Goal: Browse casually: Explore the website without a specific task or goal

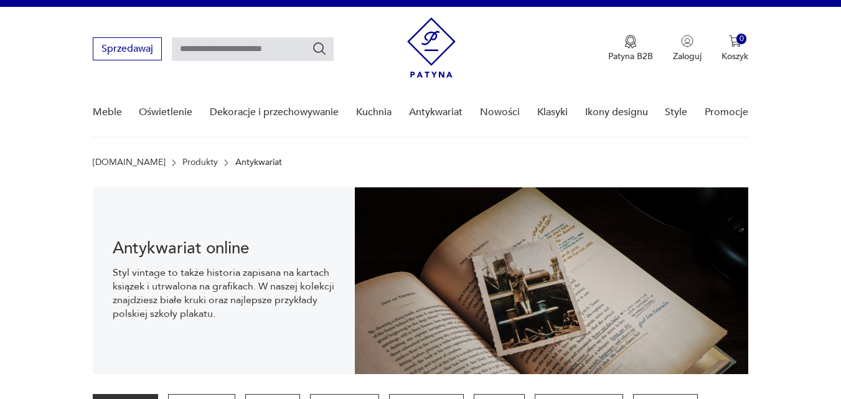
click at [429, 44] on img at bounding box center [431, 47] width 49 height 60
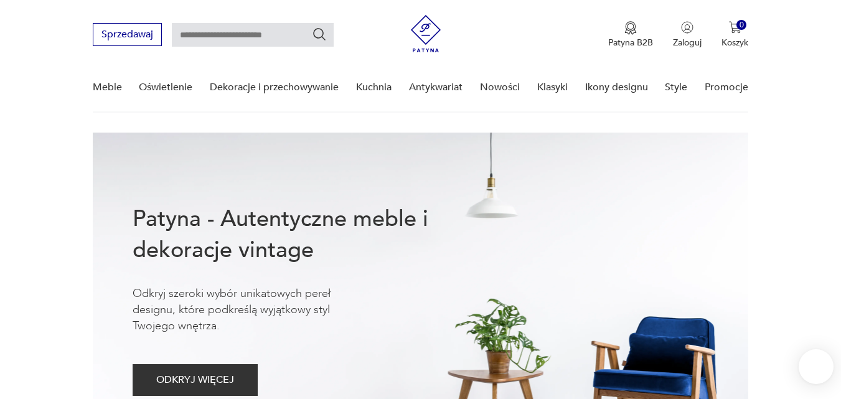
scroll to position [424, 0]
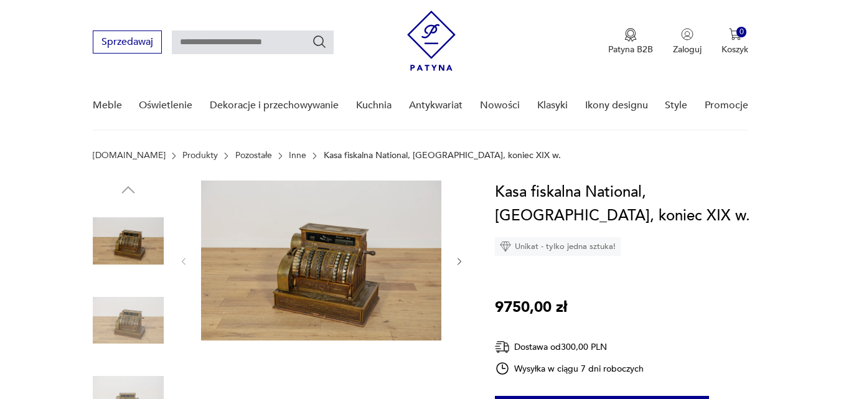
click at [309, 266] on img at bounding box center [321, 261] width 240 height 160
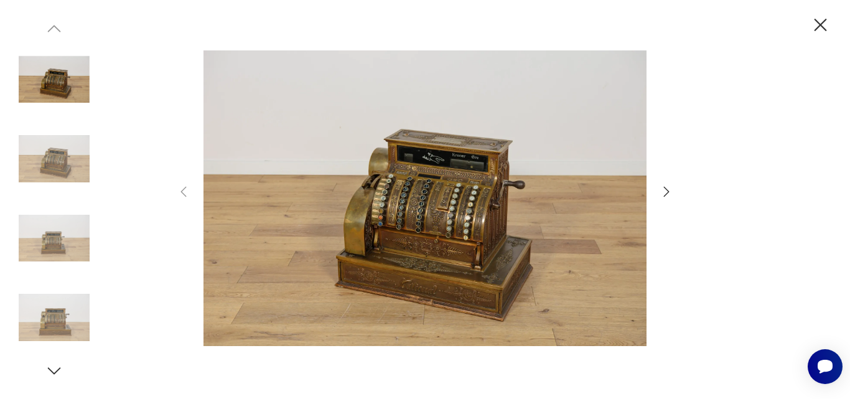
click at [562, 255] on img at bounding box center [425, 198] width 443 height 319
click at [667, 194] on icon "button" at bounding box center [667, 192] width 6 height 10
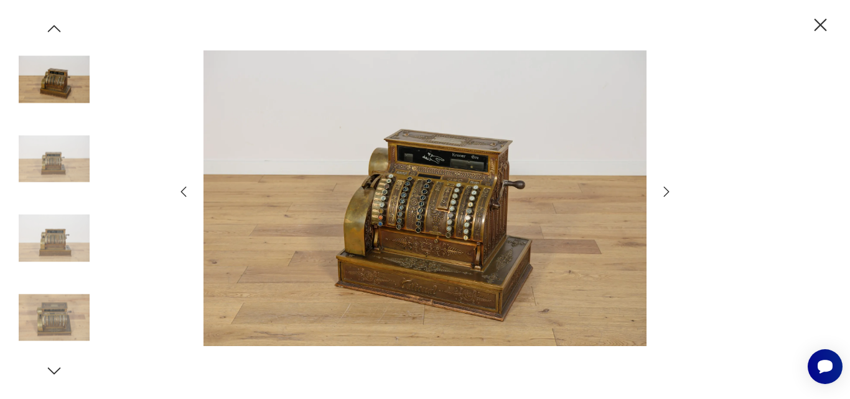
click at [667, 194] on icon "button" at bounding box center [667, 192] width 6 height 10
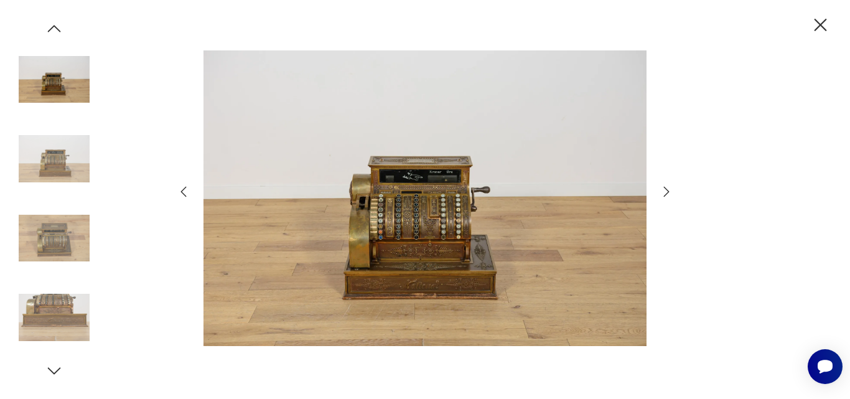
click at [667, 194] on icon "button" at bounding box center [667, 192] width 6 height 10
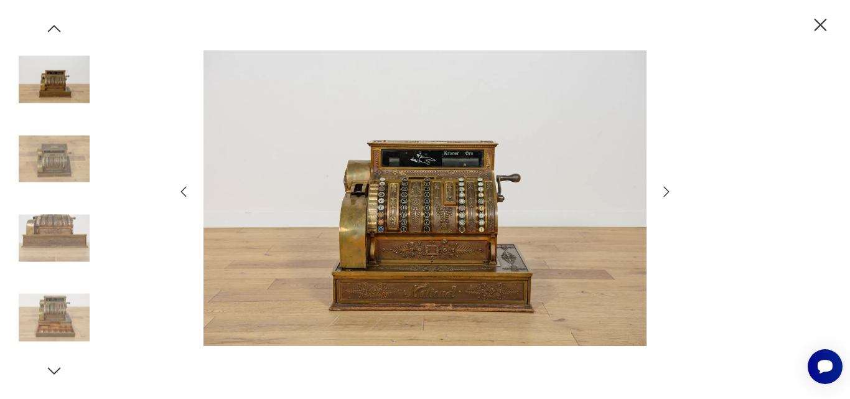
click at [667, 194] on icon "button" at bounding box center [667, 192] width 6 height 10
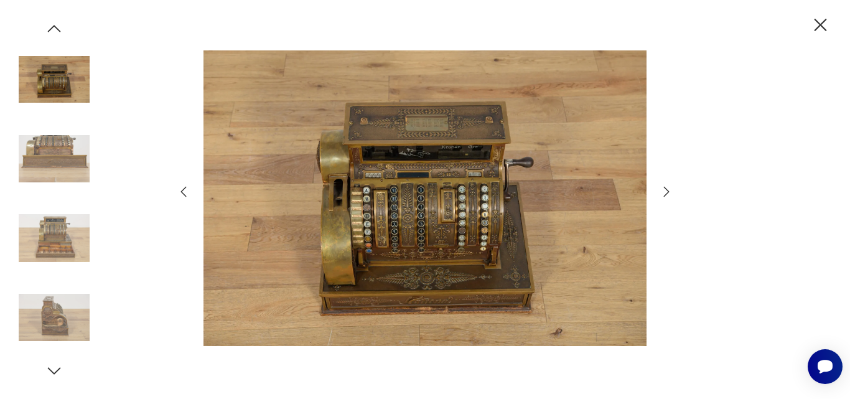
click at [667, 194] on icon "button" at bounding box center [667, 192] width 6 height 10
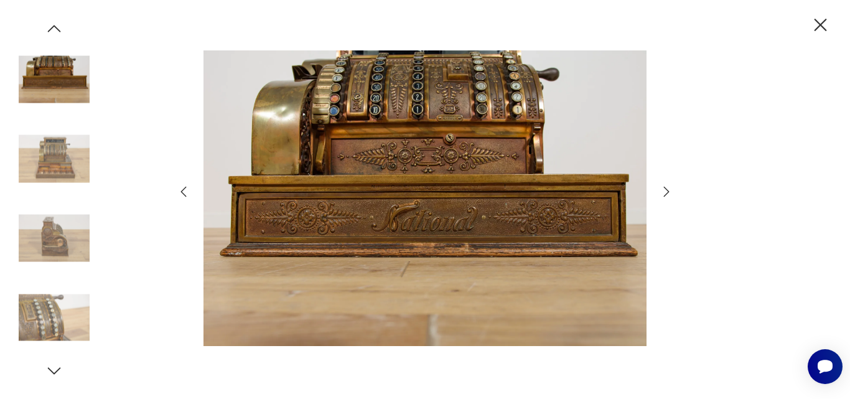
click at [667, 194] on icon "button" at bounding box center [667, 192] width 6 height 10
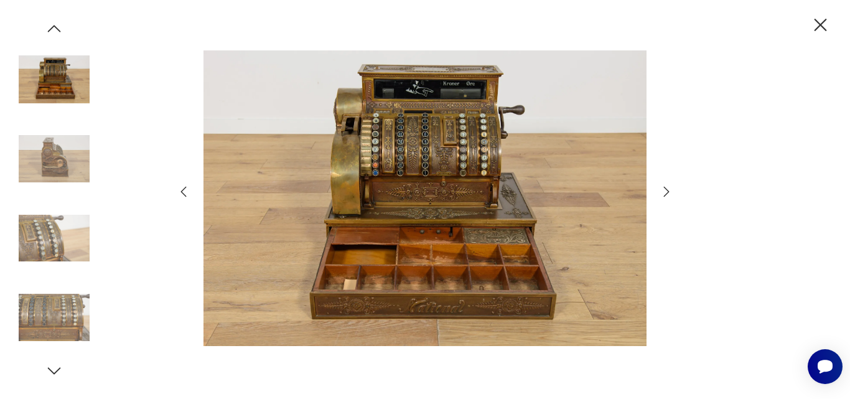
click at [667, 194] on icon "button" at bounding box center [667, 192] width 6 height 10
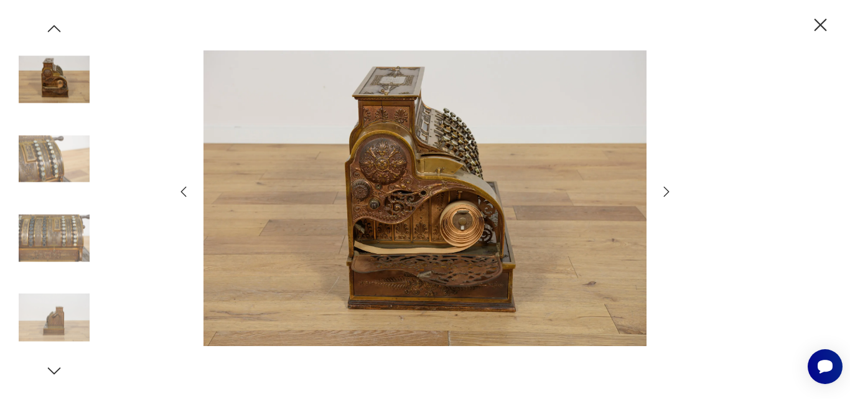
click at [667, 194] on icon "button" at bounding box center [667, 192] width 6 height 10
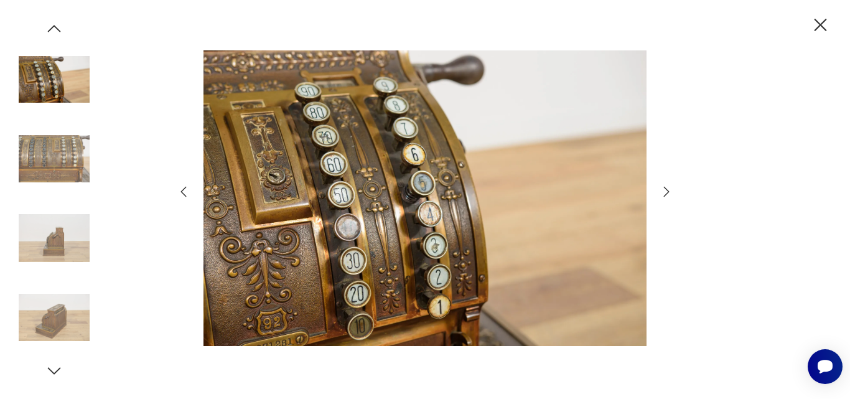
click at [667, 194] on icon "button" at bounding box center [667, 192] width 6 height 10
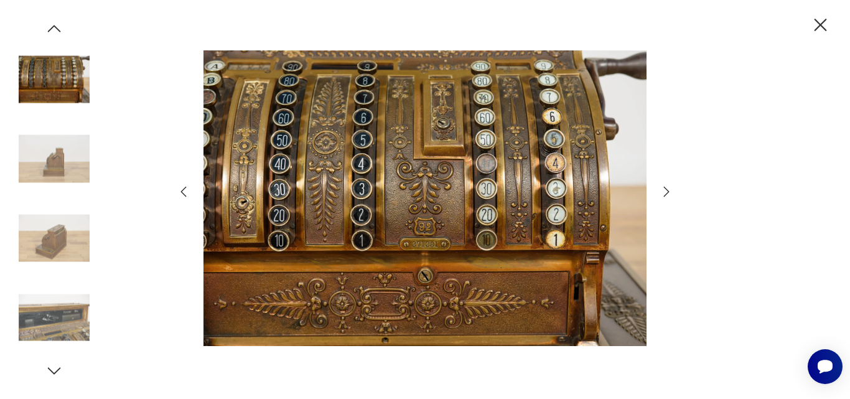
click at [667, 194] on icon "button" at bounding box center [667, 192] width 6 height 10
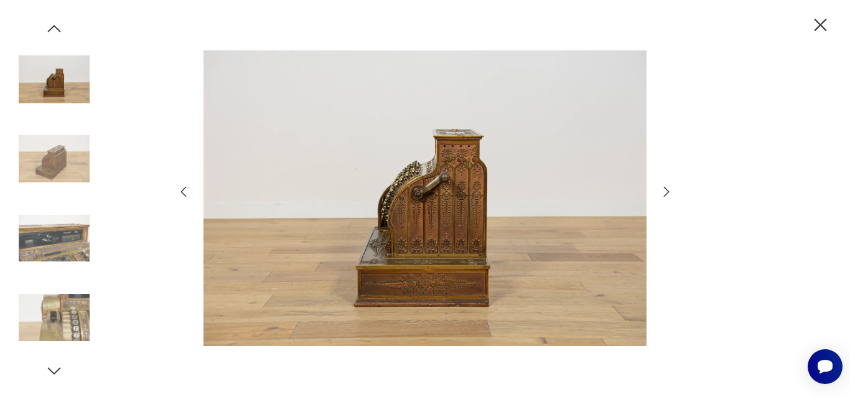
click at [667, 188] on icon "button" at bounding box center [666, 191] width 15 height 15
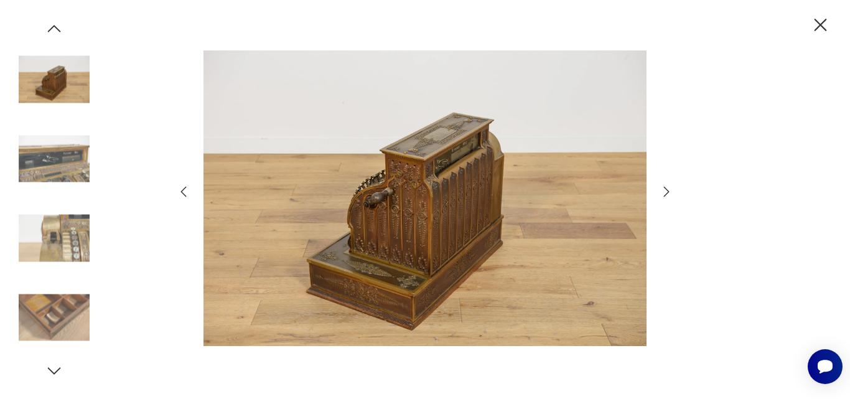
click at [667, 188] on icon "button" at bounding box center [666, 191] width 15 height 15
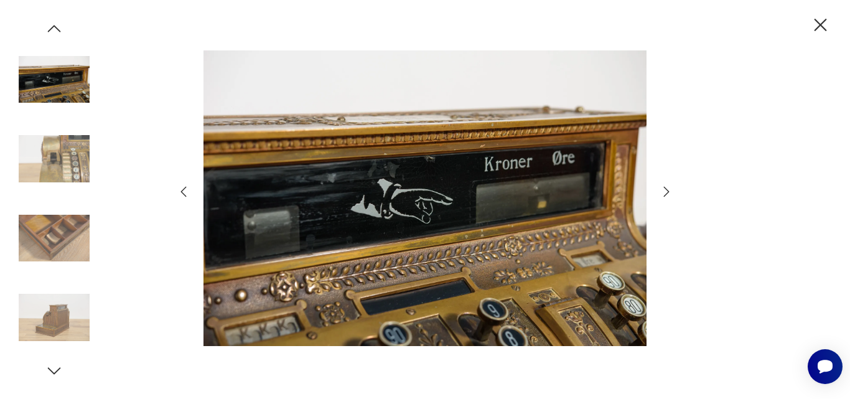
click at [667, 188] on icon "button" at bounding box center [666, 191] width 15 height 15
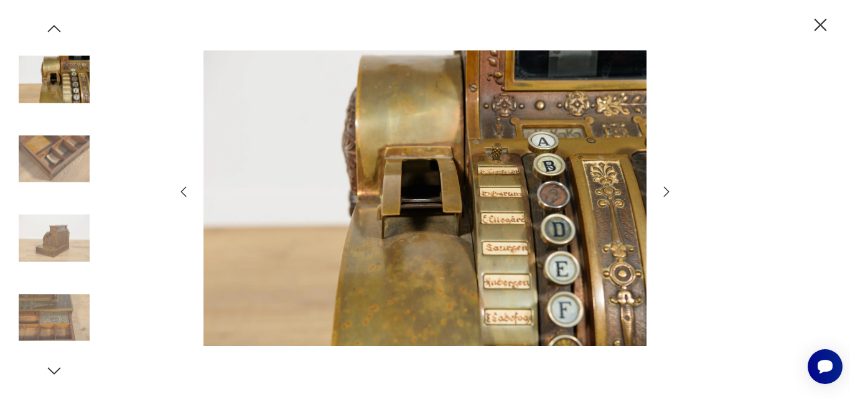
click at [667, 188] on icon "button" at bounding box center [666, 191] width 15 height 15
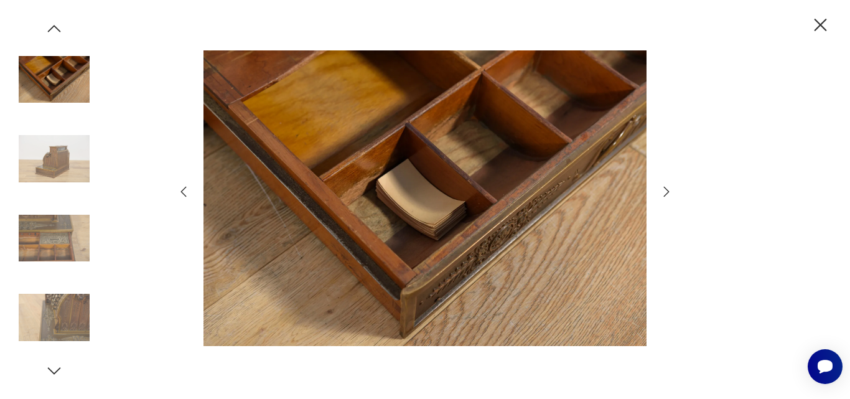
click at [667, 188] on icon "button" at bounding box center [666, 191] width 15 height 15
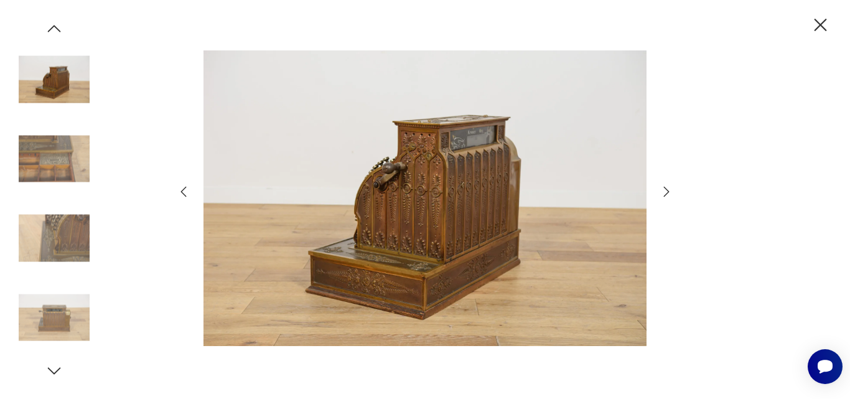
click at [667, 188] on icon "button" at bounding box center [666, 191] width 15 height 15
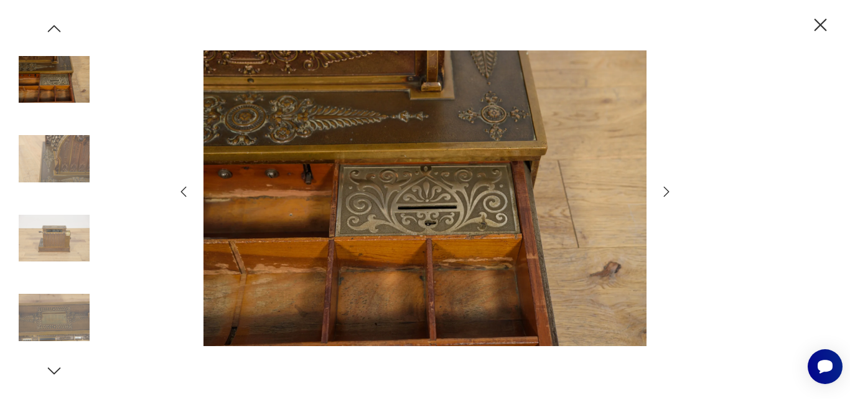
click at [667, 188] on icon "button" at bounding box center [666, 191] width 15 height 15
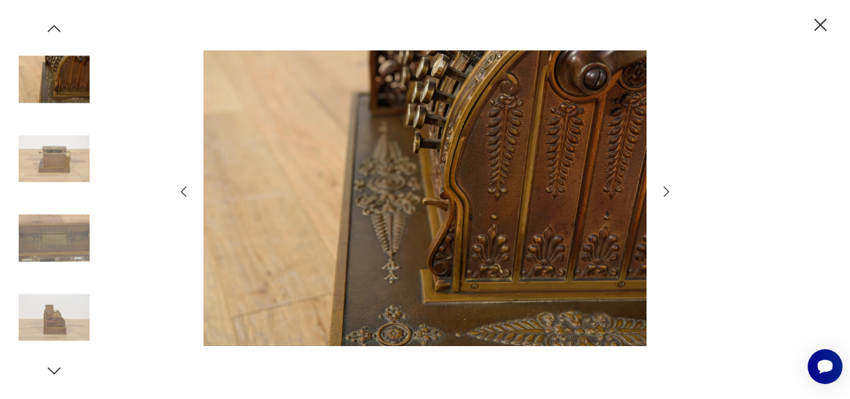
click at [667, 188] on icon "button" at bounding box center [666, 191] width 15 height 15
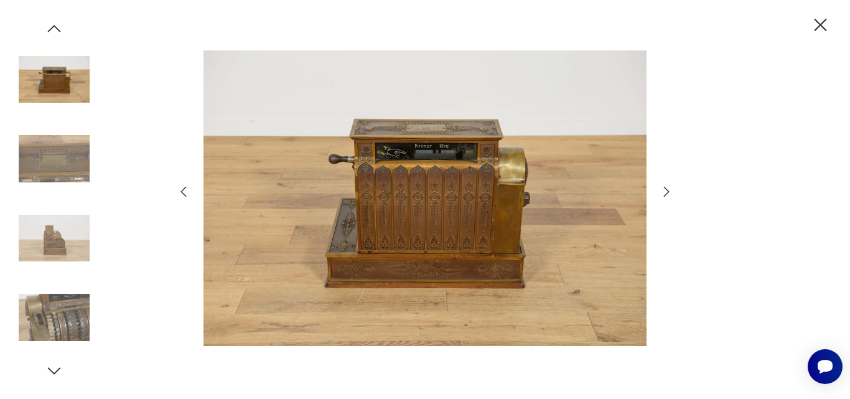
click at [667, 188] on icon "button" at bounding box center [666, 191] width 15 height 15
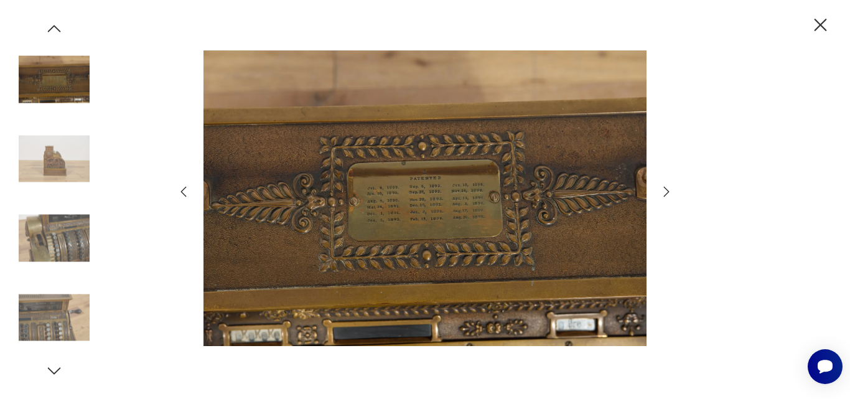
click at [667, 188] on icon "button" at bounding box center [666, 191] width 15 height 15
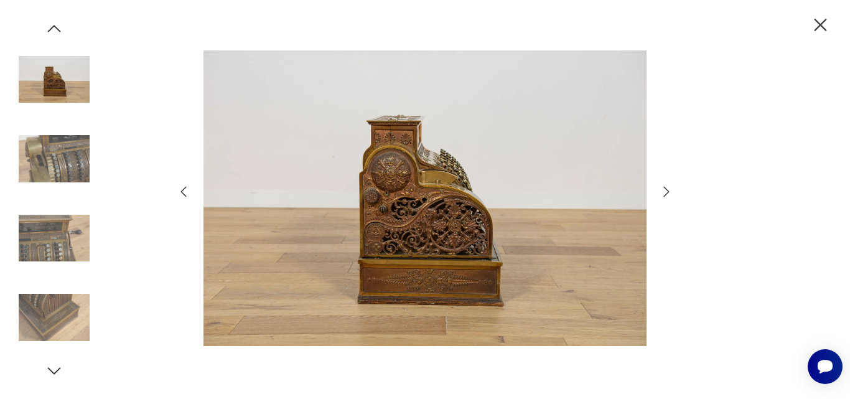
click at [667, 188] on icon "button" at bounding box center [666, 191] width 15 height 15
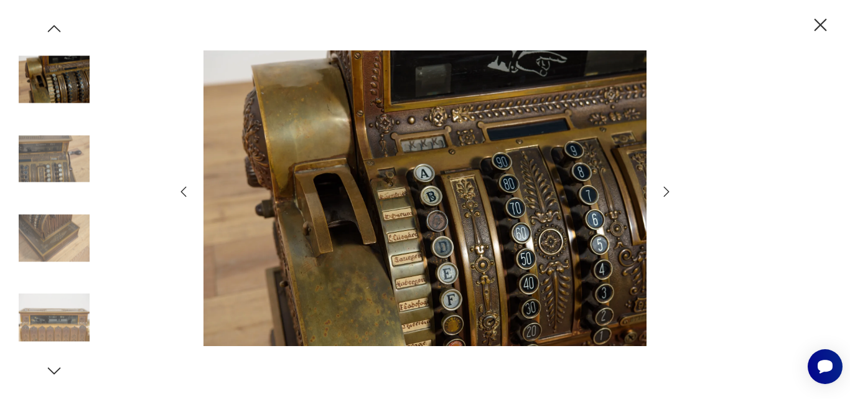
click at [667, 188] on icon "button" at bounding box center [666, 191] width 15 height 15
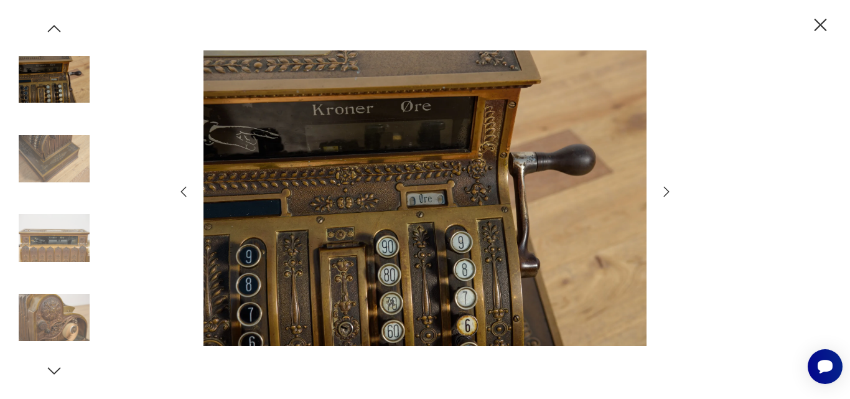
click at [667, 187] on icon "button" at bounding box center [666, 191] width 15 height 15
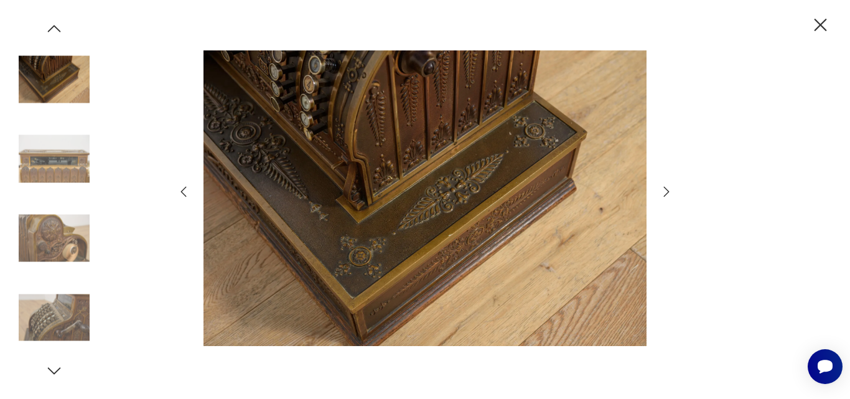
click at [667, 187] on icon "button" at bounding box center [666, 191] width 15 height 15
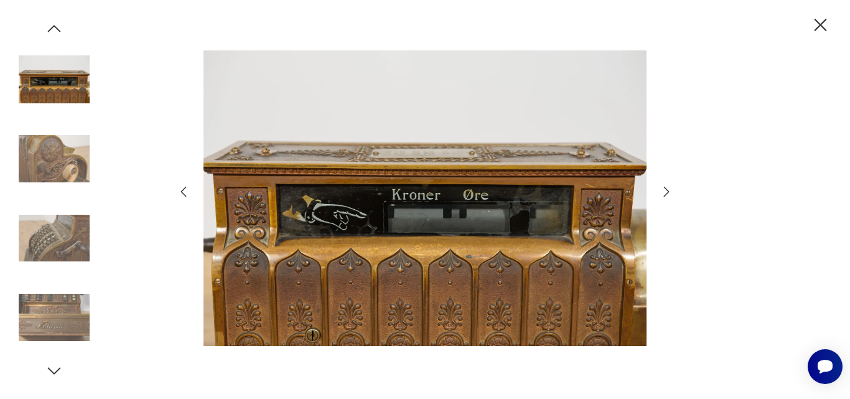
click at [667, 187] on icon "button" at bounding box center [666, 191] width 15 height 15
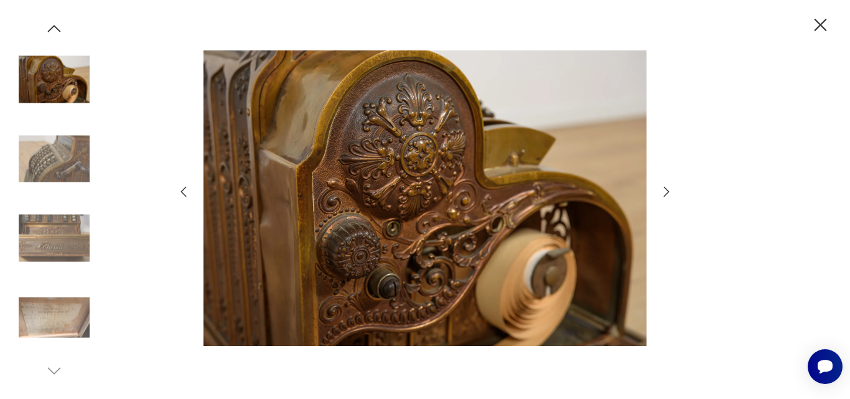
click at [667, 187] on icon "button" at bounding box center [666, 191] width 15 height 15
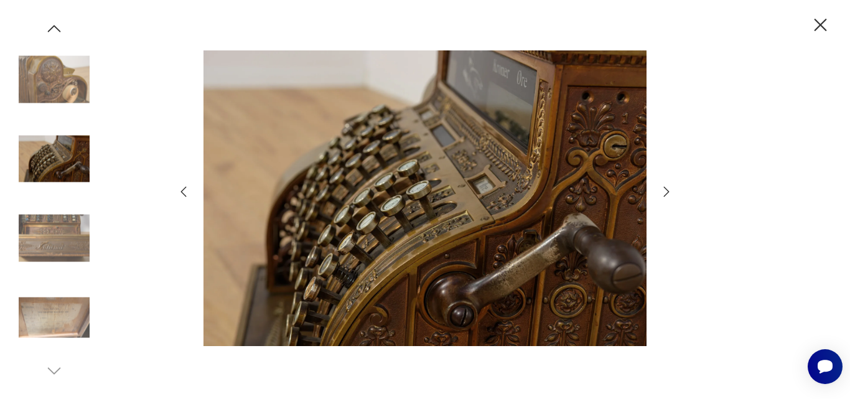
click at [667, 187] on icon "button" at bounding box center [666, 191] width 15 height 15
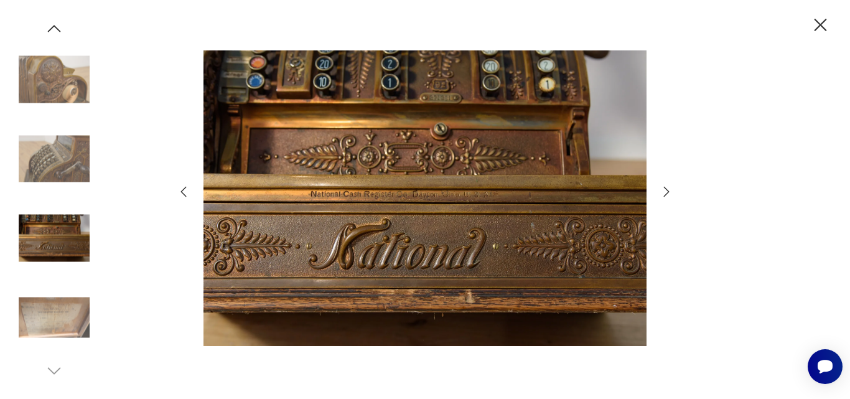
click at [667, 187] on icon "button" at bounding box center [666, 191] width 15 height 15
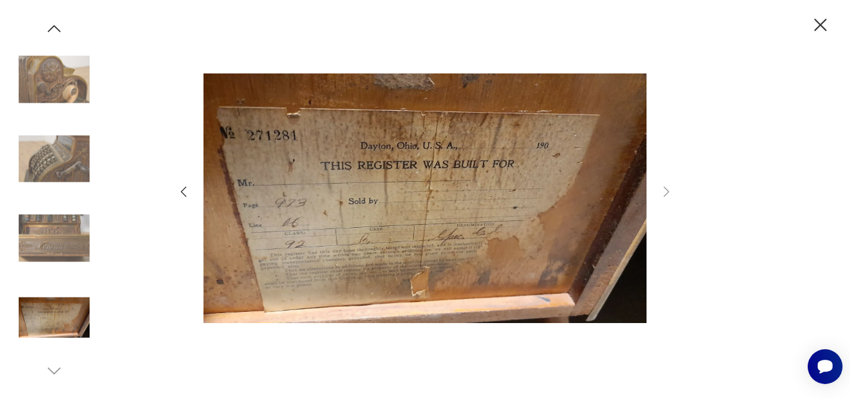
click at [818, 22] on icon "button" at bounding box center [821, 25] width 12 height 12
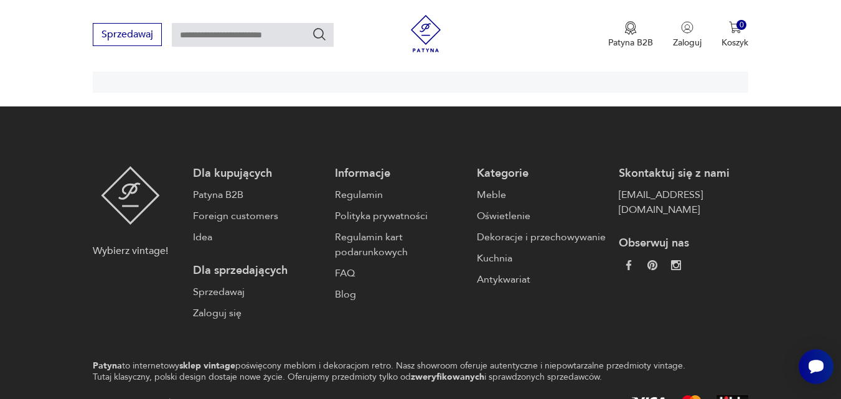
scroll to position [2166, 0]
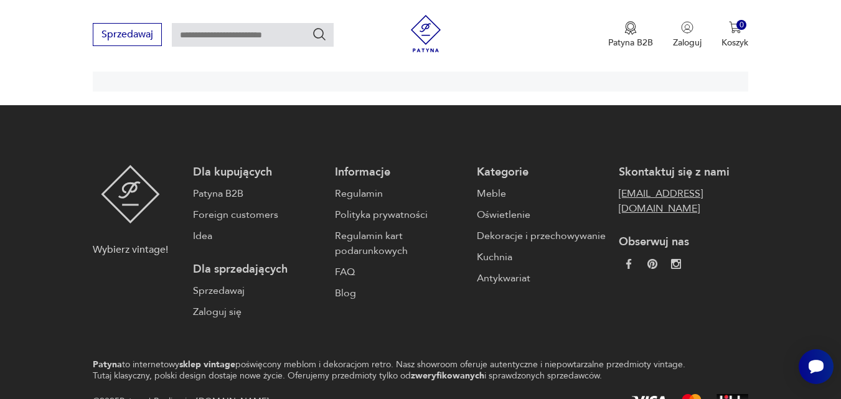
click at [656, 186] on link "[EMAIL_ADDRESS][DOMAIN_NAME]" at bounding box center [683, 201] width 129 height 30
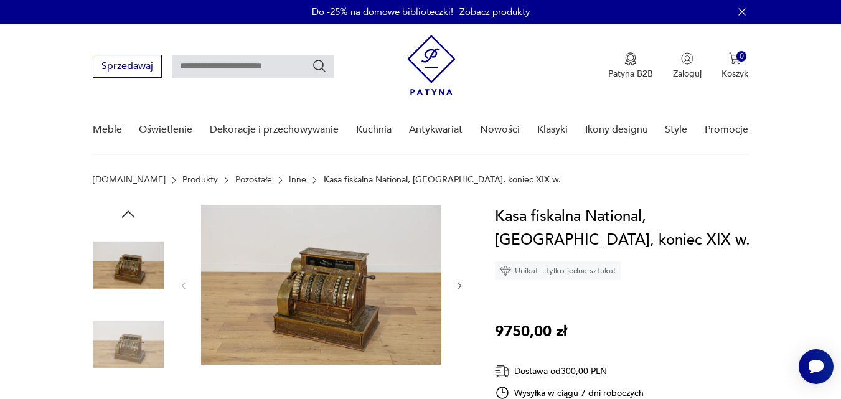
scroll to position [0, 0]
